Goal: Obtain resource: Obtain resource

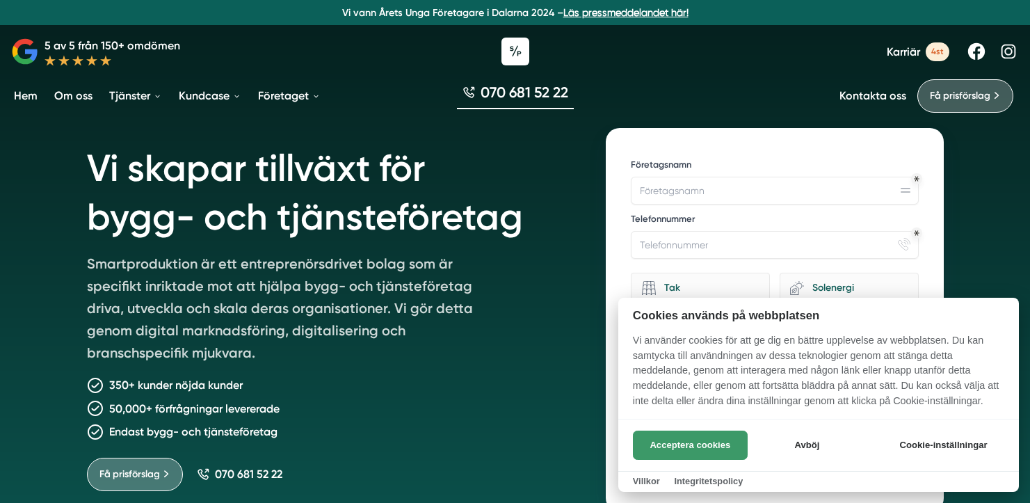
click at [697, 435] on button "Acceptera cookies" at bounding box center [690, 444] width 115 height 29
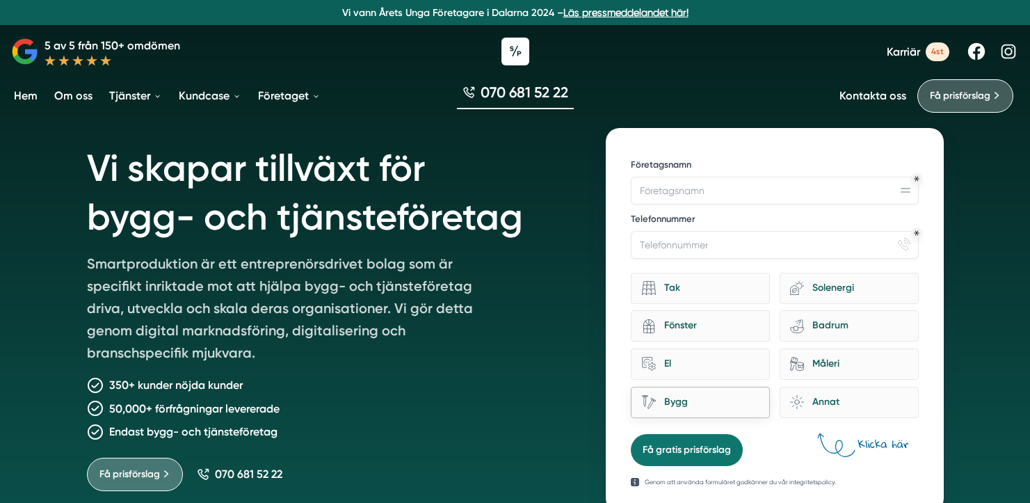
click at [706, 408] on div "Bygg" at bounding box center [708, 402] width 104 height 19
click at [0, 0] on input "Bygg" at bounding box center [0, 0] width 0 height 0
click at [968, 99] on span "Få prisförslag" at bounding box center [960, 95] width 60 height 15
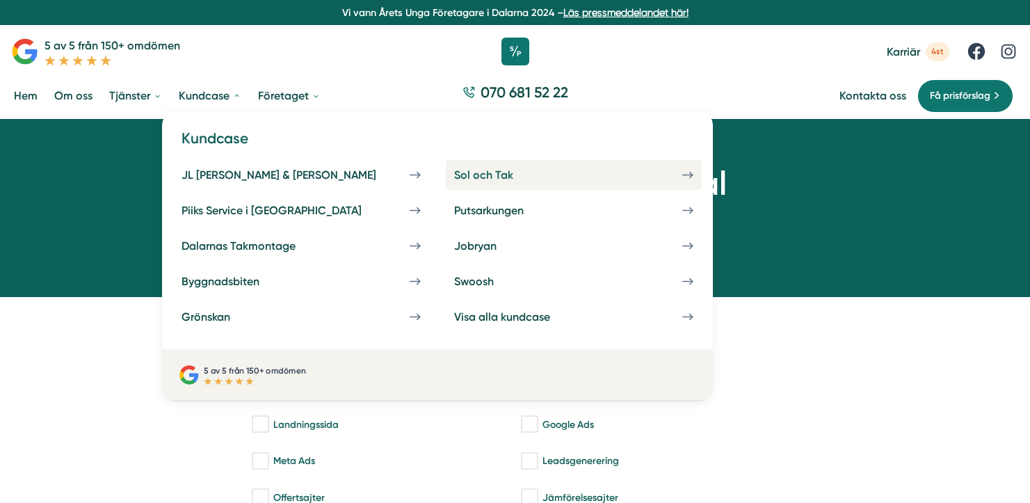
click at [454, 175] on div "Sol och Tak" at bounding box center [500, 174] width 92 height 13
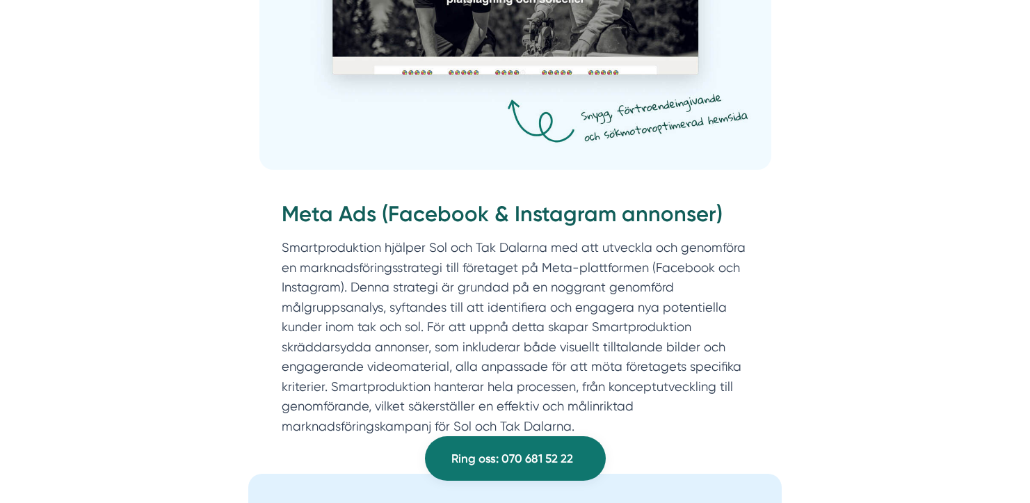
scroll to position [2977, 0]
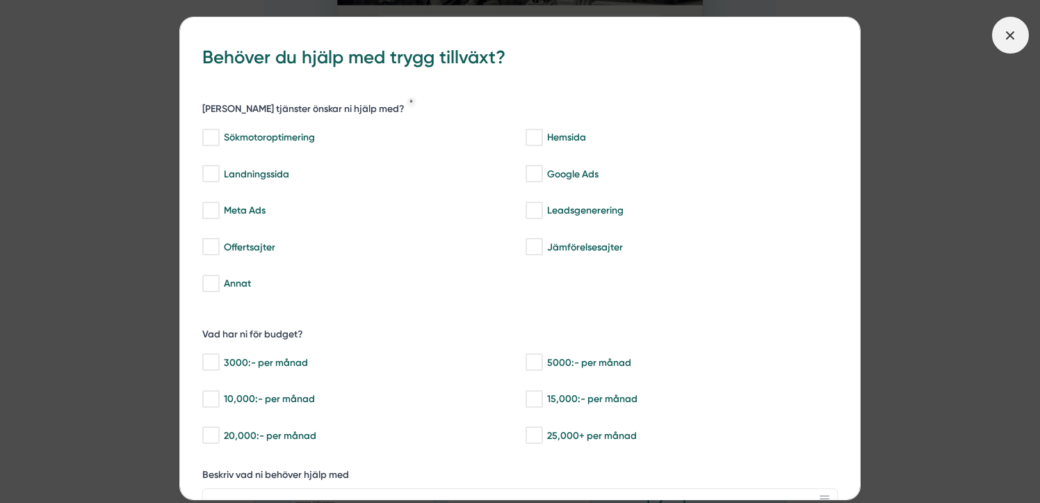
click at [1009, 45] on span at bounding box center [1010, 35] width 37 height 37
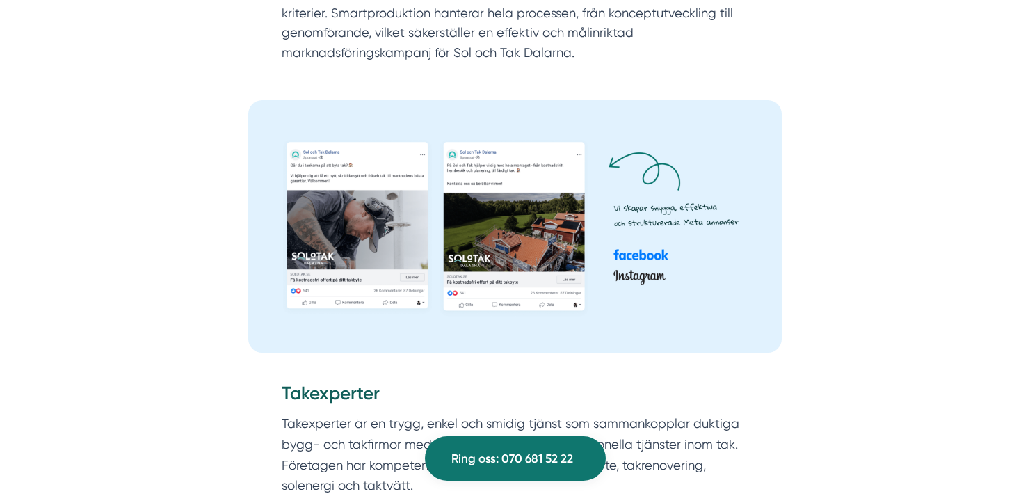
scroll to position [3357, 0]
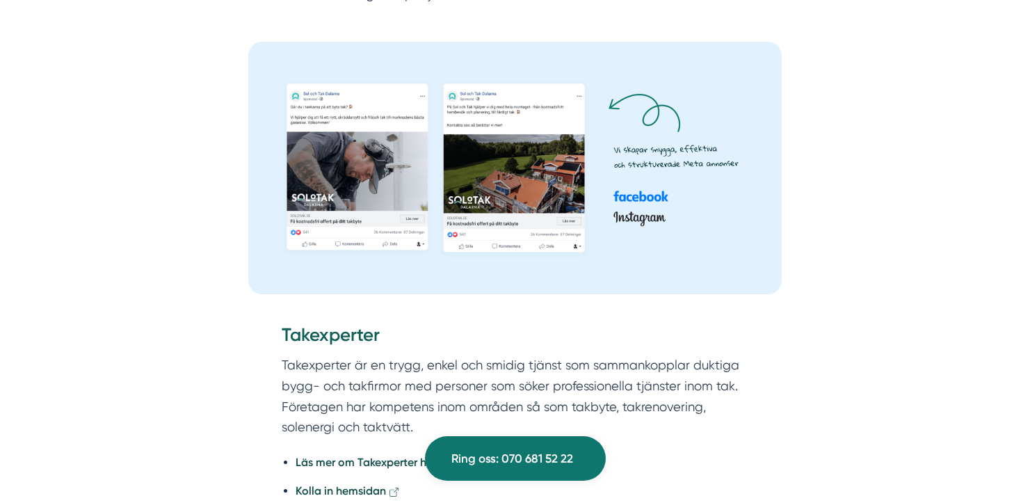
click at [344, 158] on img at bounding box center [515, 168] width 534 height 252
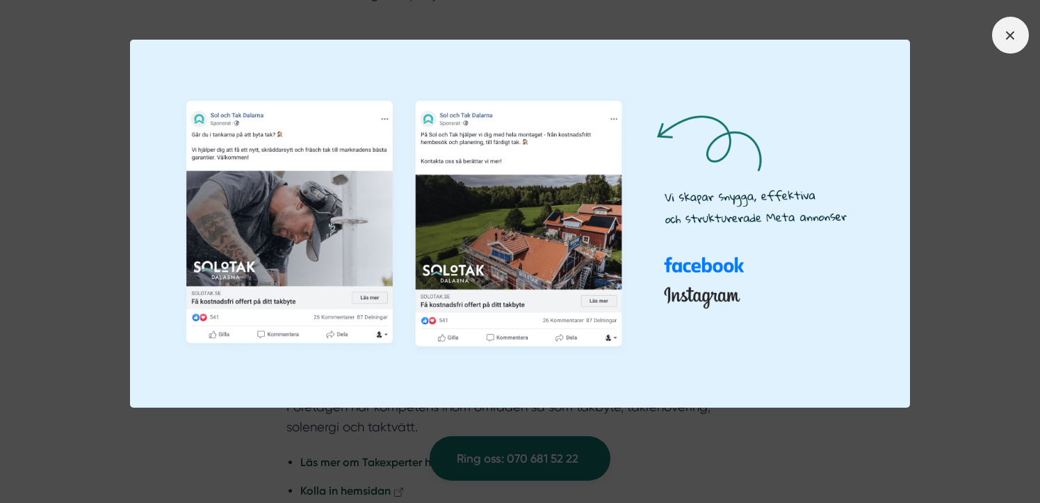
click at [1011, 39] on icon at bounding box center [1010, 35] width 15 height 15
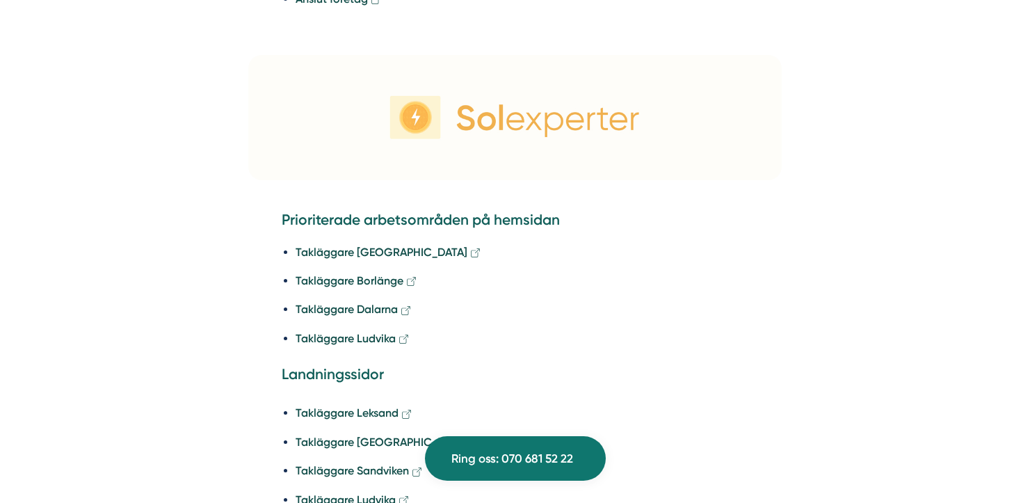
scroll to position [4313, 0]
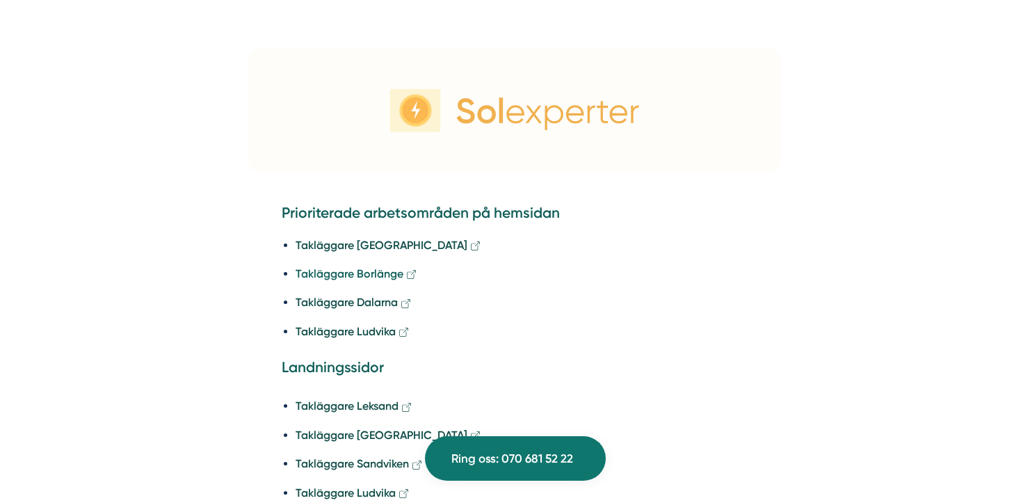
click at [338, 267] on strong "Takläggare Borlänge" at bounding box center [350, 273] width 108 height 13
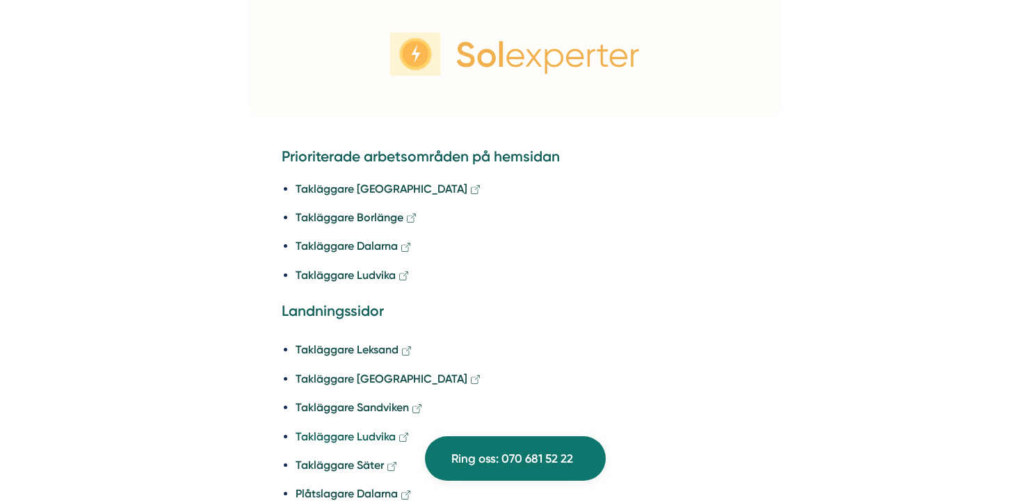
scroll to position [4462, 0]
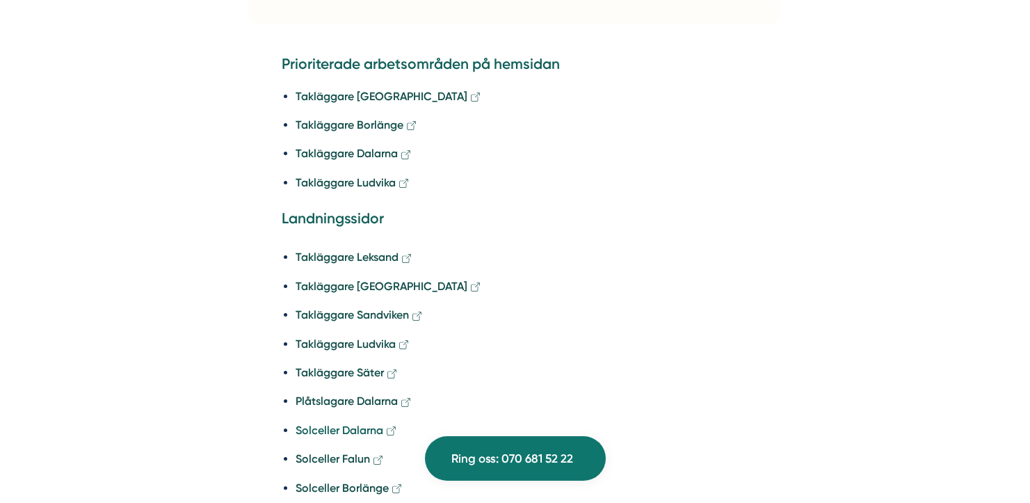
click at [334, 423] on strong "Solceller Dalarna" at bounding box center [340, 429] width 88 height 13
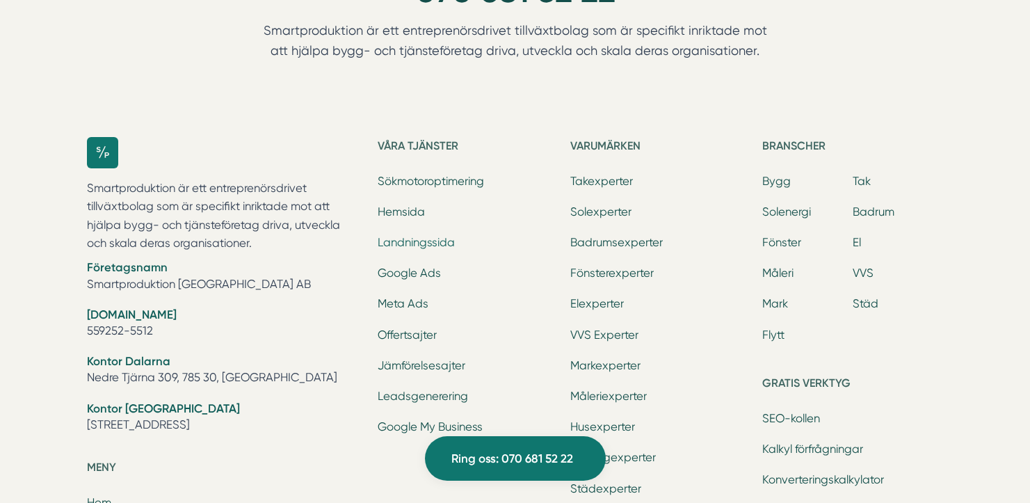
scroll to position [5898, 0]
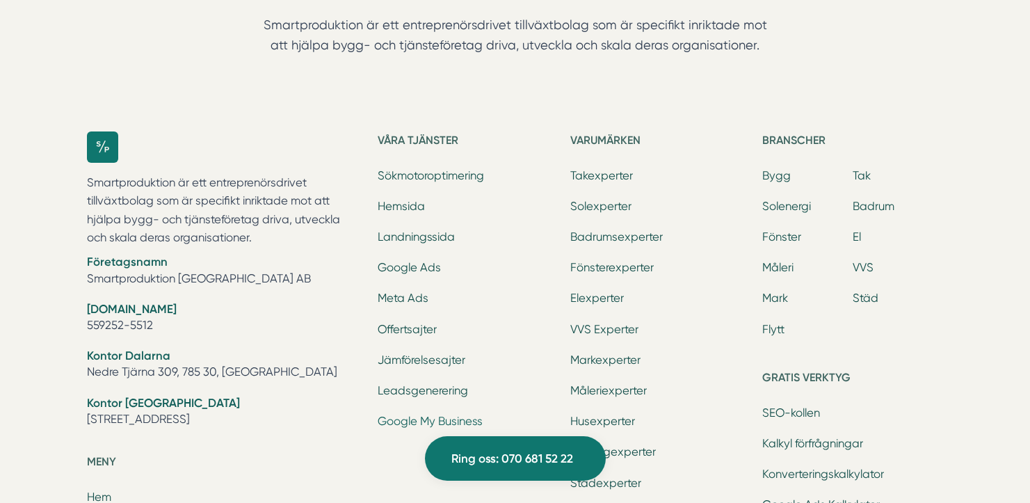
click at [455, 414] on link "Google My Business" at bounding box center [430, 420] width 105 height 13
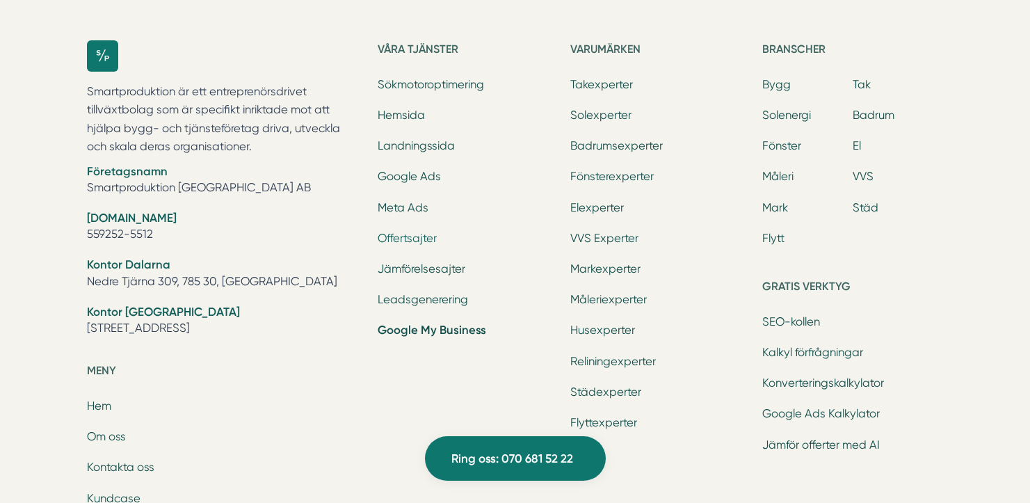
scroll to position [2736, 0]
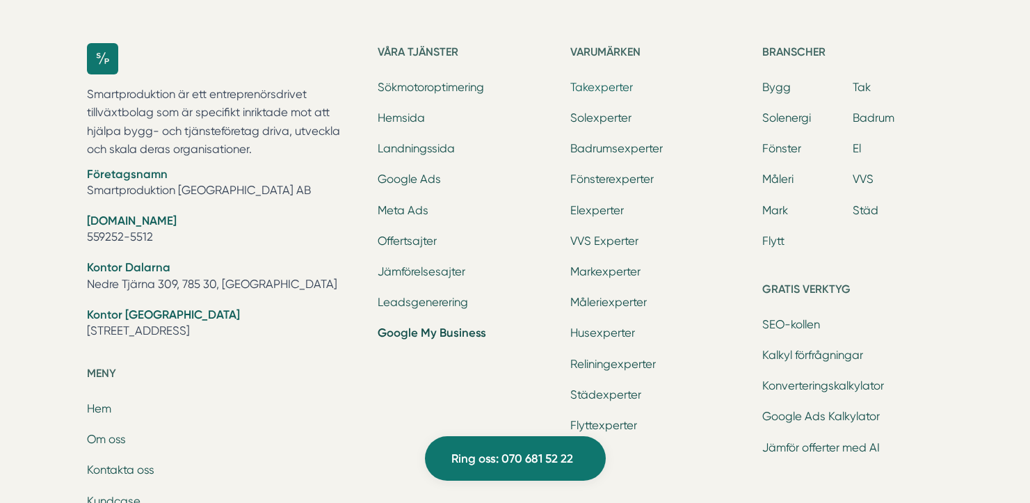
click at [602, 81] on link "Takexperter" at bounding box center [601, 87] width 63 height 13
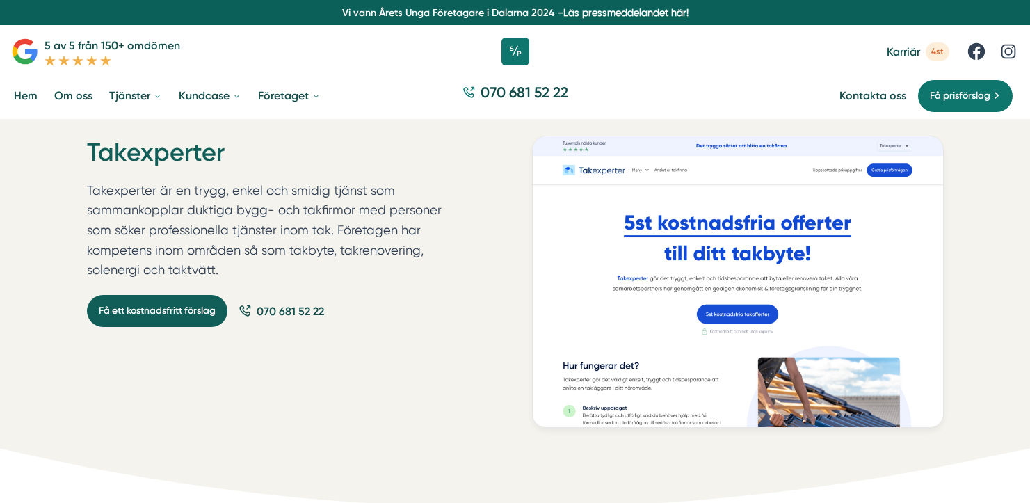
click at [178, 310] on link "Få ett kostnadsfritt förslag" at bounding box center [157, 311] width 140 height 32
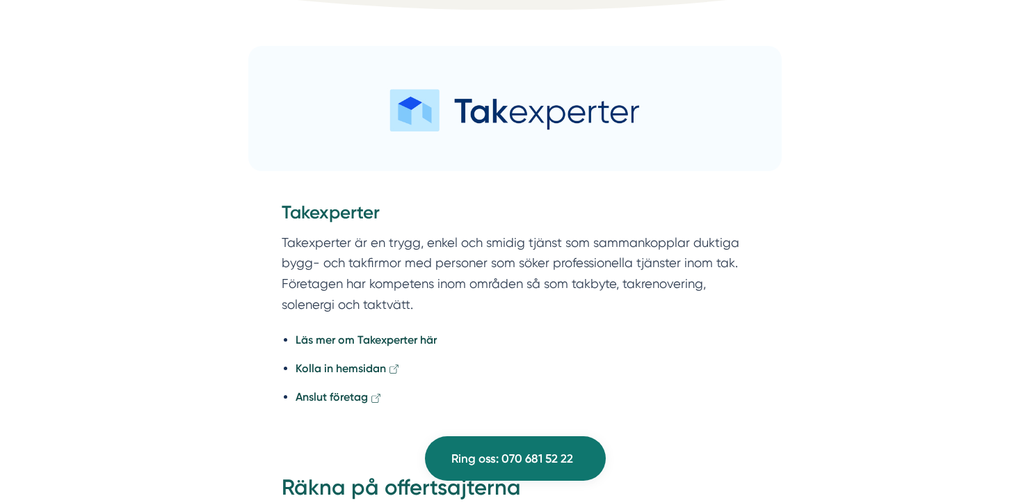
scroll to position [709, 0]
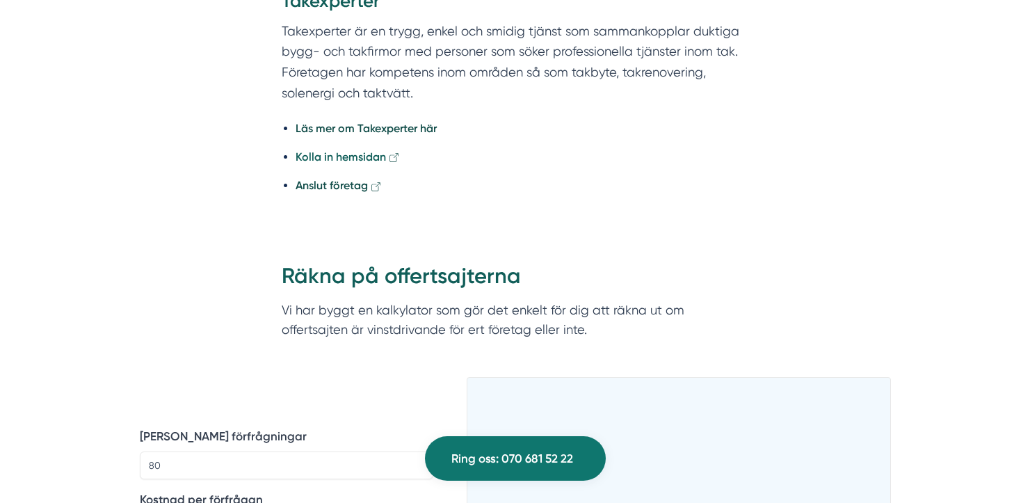
click at [322, 158] on strong "Kolla in hemsidan" at bounding box center [341, 156] width 90 height 13
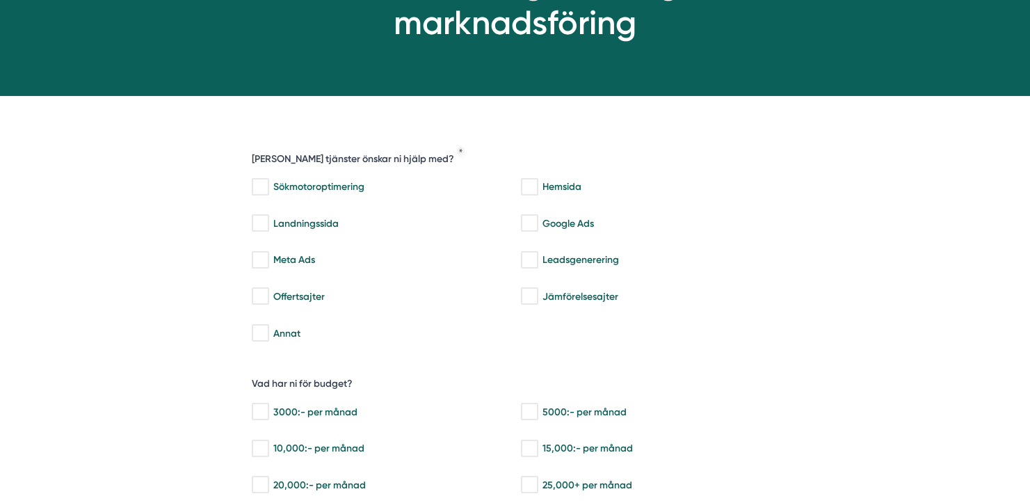
scroll to position [69, 0]
